Goal: Information Seeking & Learning: Check status

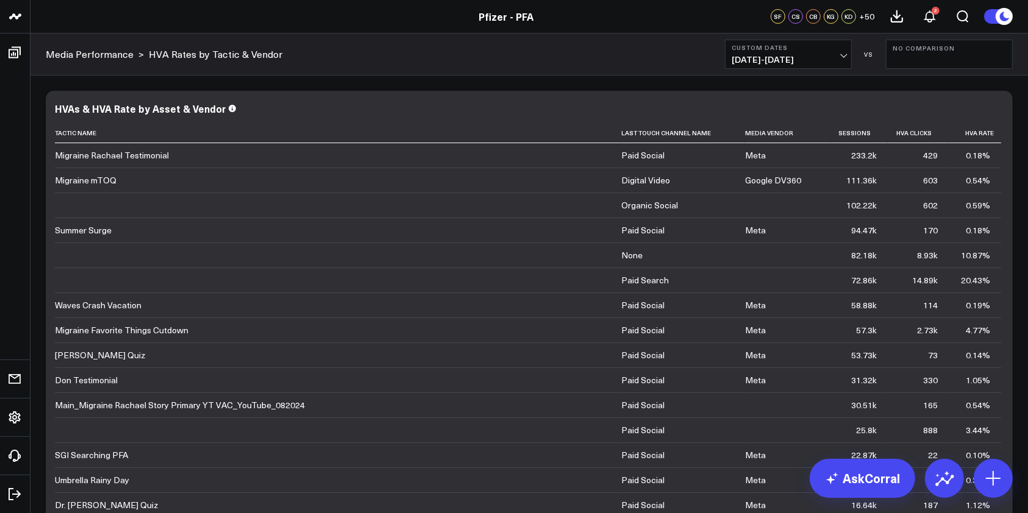
click at [834, 60] on span "[DATE] - [DATE]" at bounding box center [788, 60] width 113 height 10
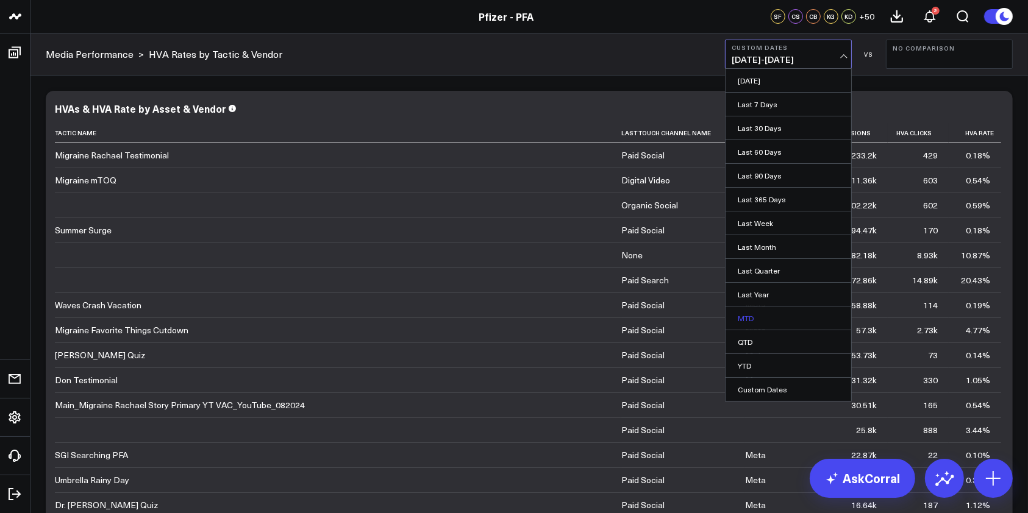
click at [754, 320] on link "MTD" at bounding box center [789, 318] width 126 height 23
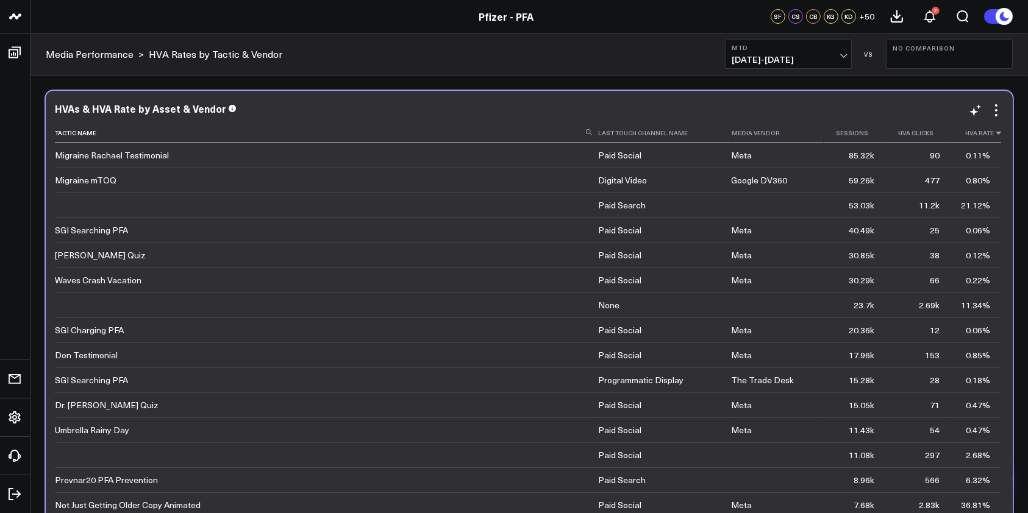
click at [994, 135] on icon at bounding box center [999, 132] width 10 height 7
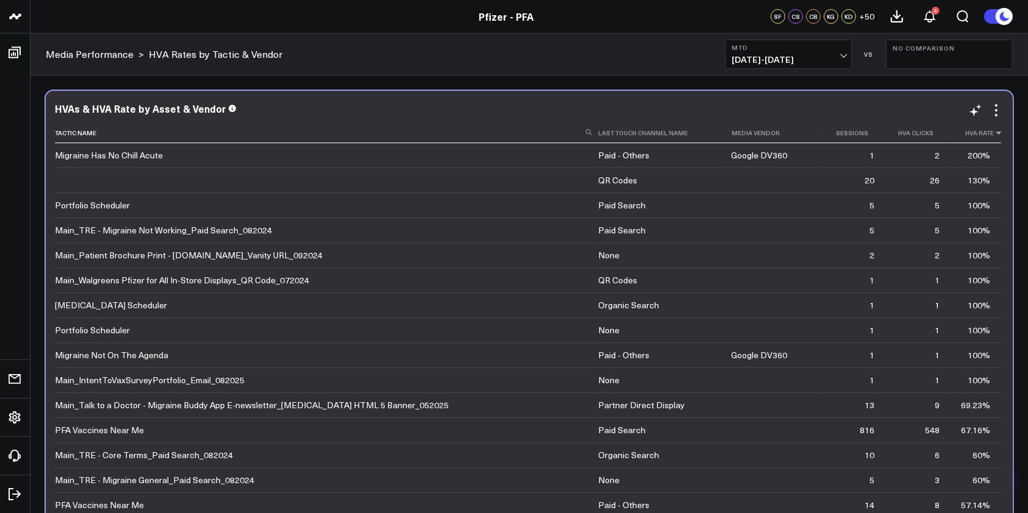
click at [994, 134] on icon at bounding box center [999, 132] width 10 height 7
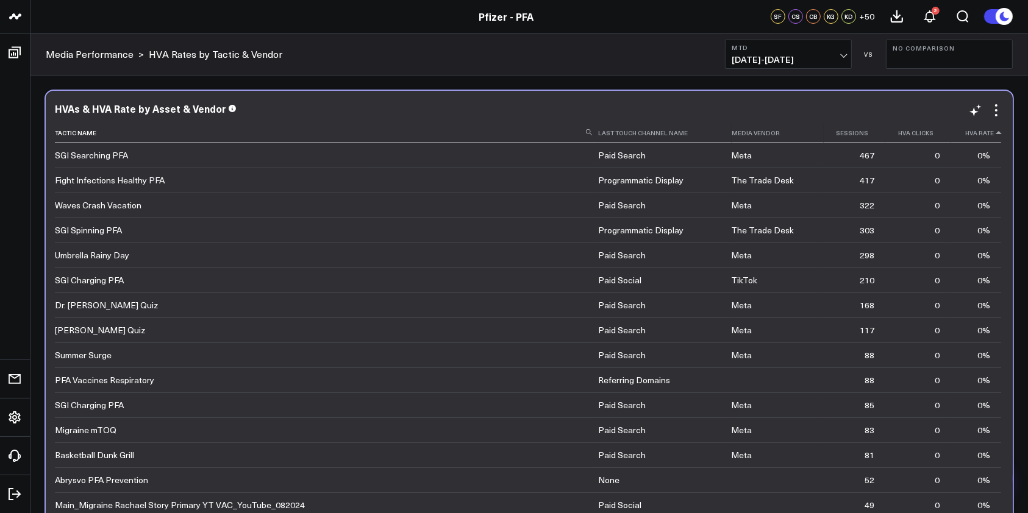
click at [994, 134] on icon at bounding box center [999, 132] width 10 height 7
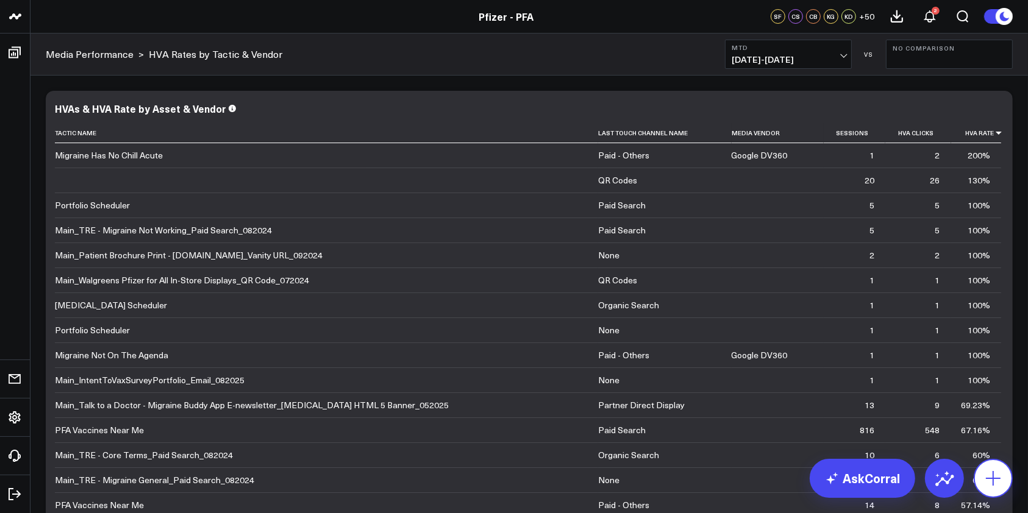
click at [990, 480] on icon at bounding box center [994, 479] width 20 height 20
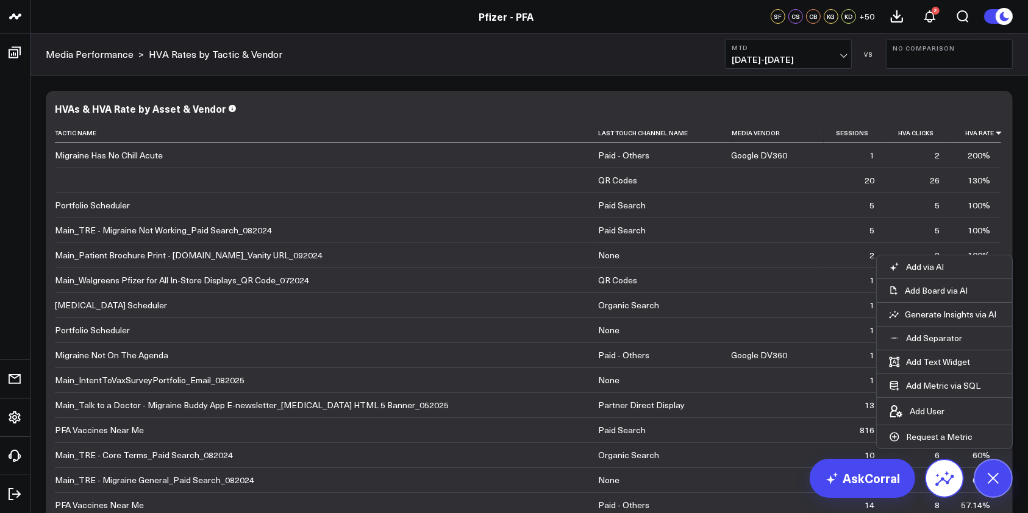
click at [948, 480] on icon at bounding box center [945, 479] width 20 height 20
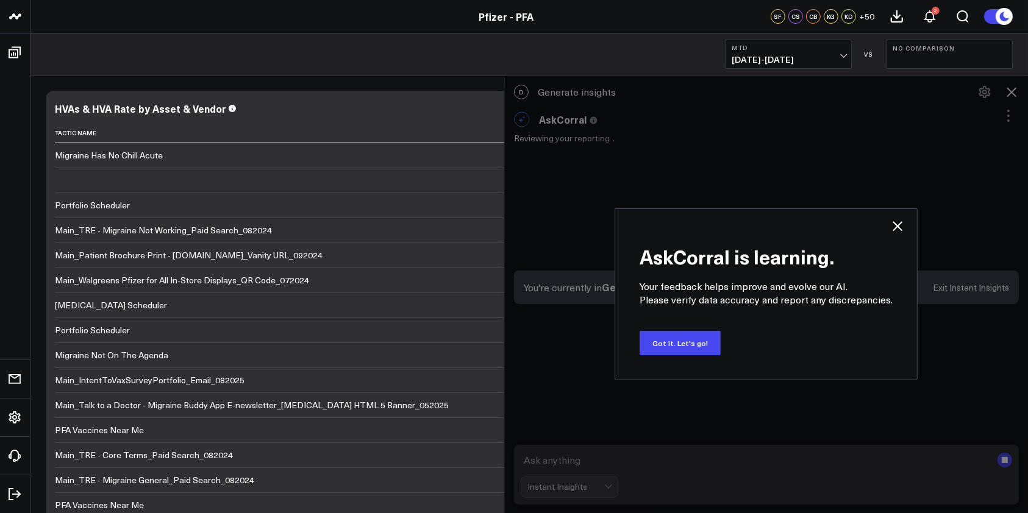
click at [906, 227] on div "AskCorral is learning. Your feedback helps improve and evolve our AI. Please ve…" at bounding box center [766, 295] width 303 height 172
click at [899, 225] on icon at bounding box center [898, 226] width 10 height 10
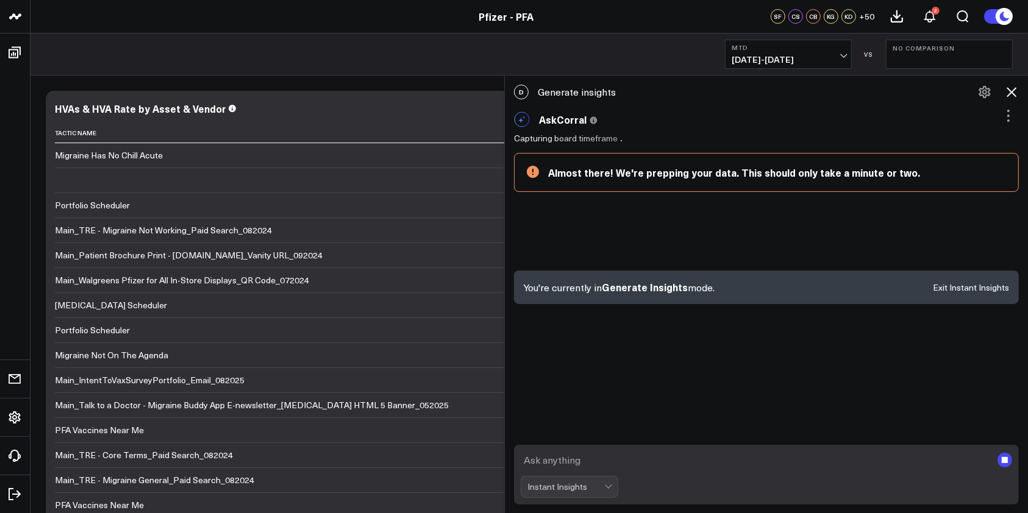
click at [1009, 87] on icon at bounding box center [1011, 92] width 15 height 15
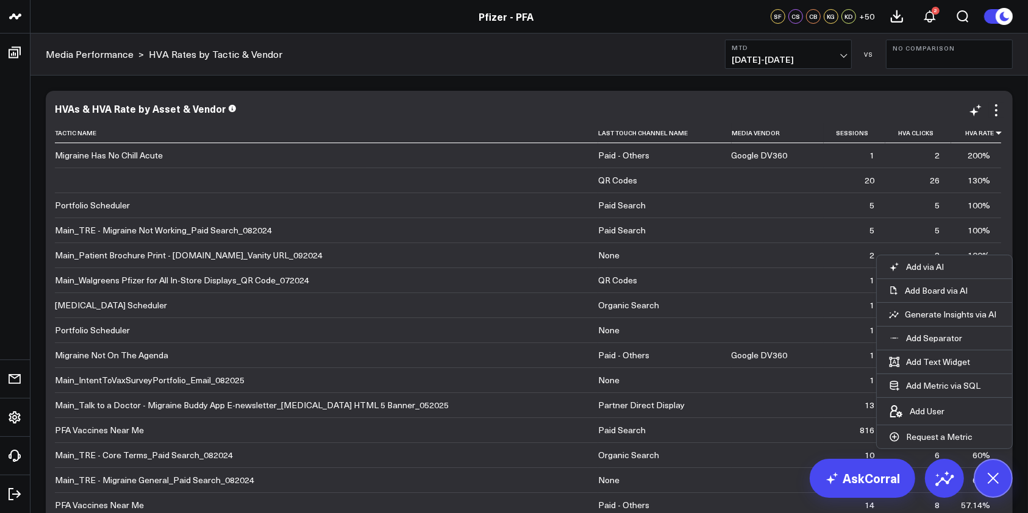
scroll to position [387, 0]
click at [935, 16] on icon at bounding box center [930, 16] width 15 height 15
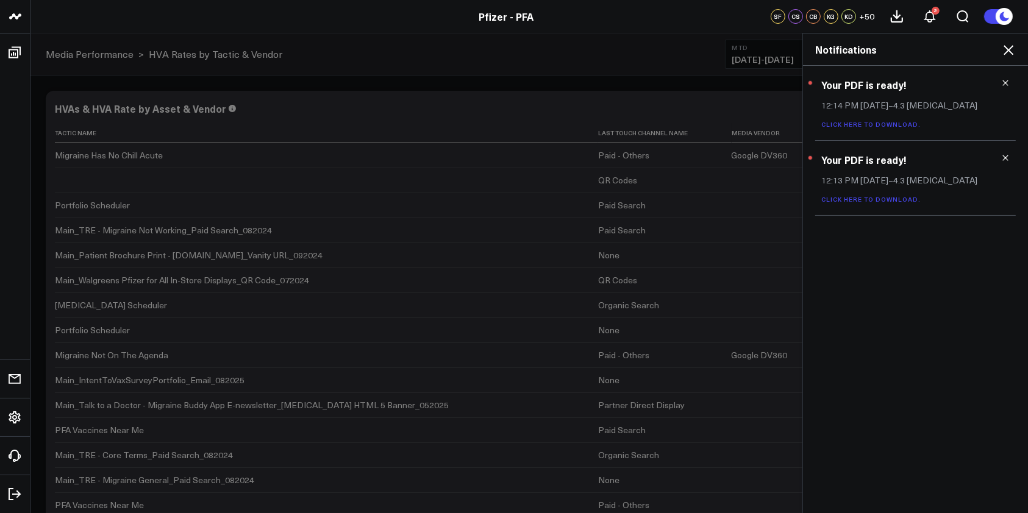
click at [1007, 49] on icon at bounding box center [1009, 50] width 10 height 10
